Goal: Transaction & Acquisition: Purchase product/service

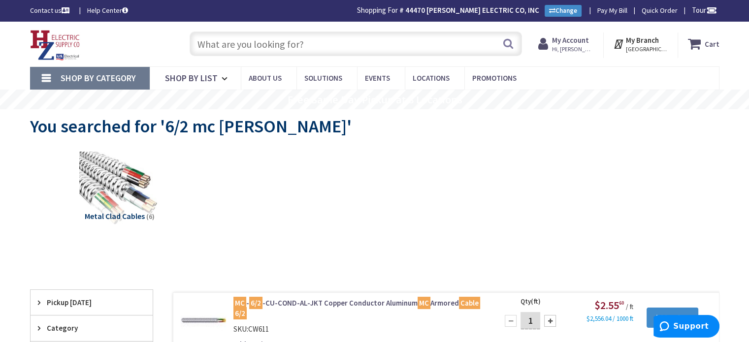
click at [264, 44] on input "text" at bounding box center [356, 44] width 333 height 25
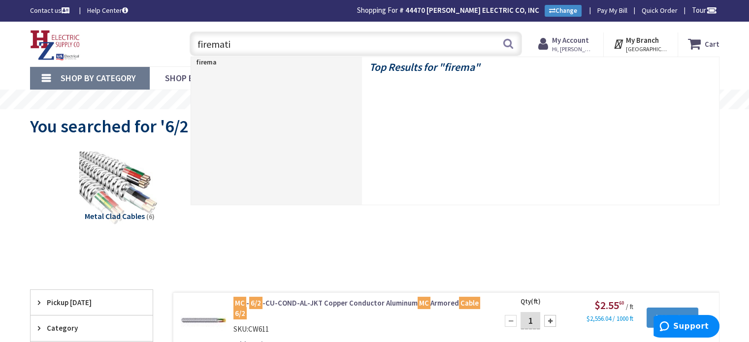
type input "firematic"
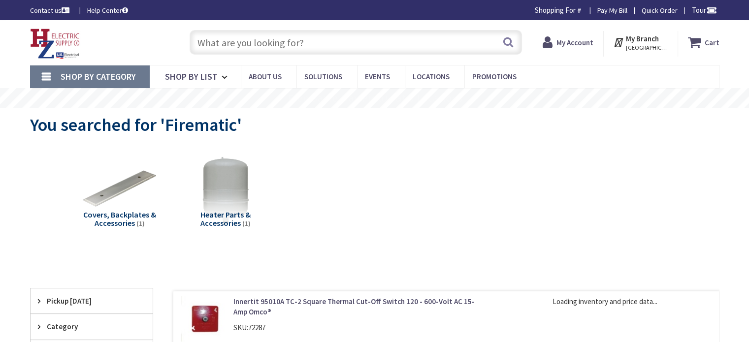
type input "MA-[GEOGRAPHIC_DATA], [GEOGRAPHIC_DATA]"
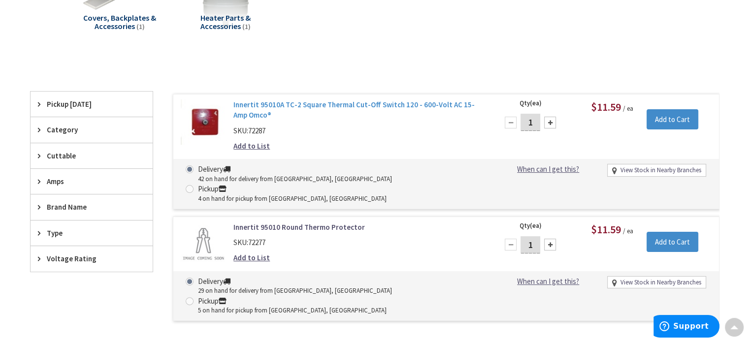
scroll to position [198, 0]
click at [311, 107] on link "Innertit 95010A TC-2 Square Thermal Cut-Off Switch 120 - 600-Volt AC 15-Amp Omc…" at bounding box center [359, 110] width 251 height 21
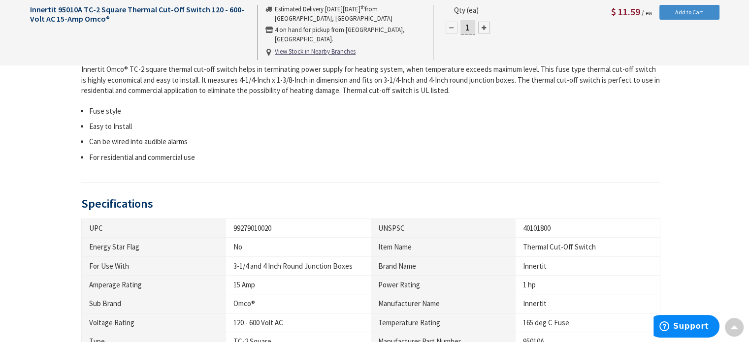
scroll to position [297, 0]
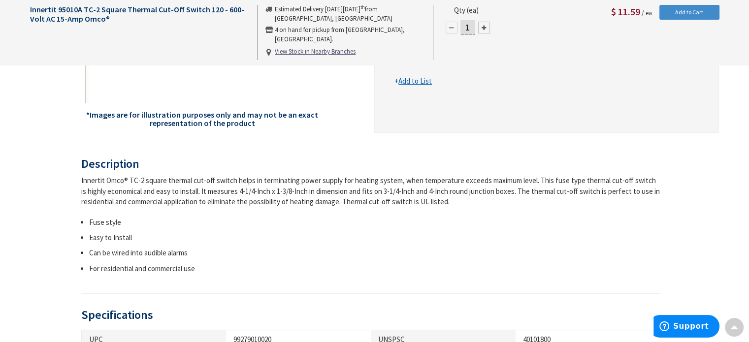
drag, startPoint x: 474, startPoint y: 206, endPoint x: 76, endPoint y: 175, distance: 399.3
click at [241, 214] on div "Innertit Omco® TC-2 square thermal cut-off switch helps in terminating power su…" at bounding box center [371, 224] width 580 height 99
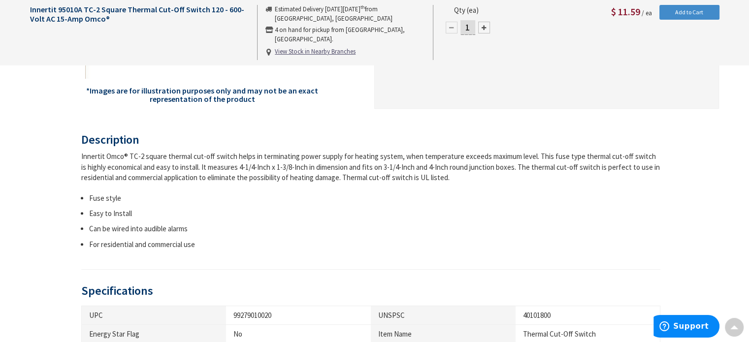
scroll to position [173, 0]
